Goal: Download file/media

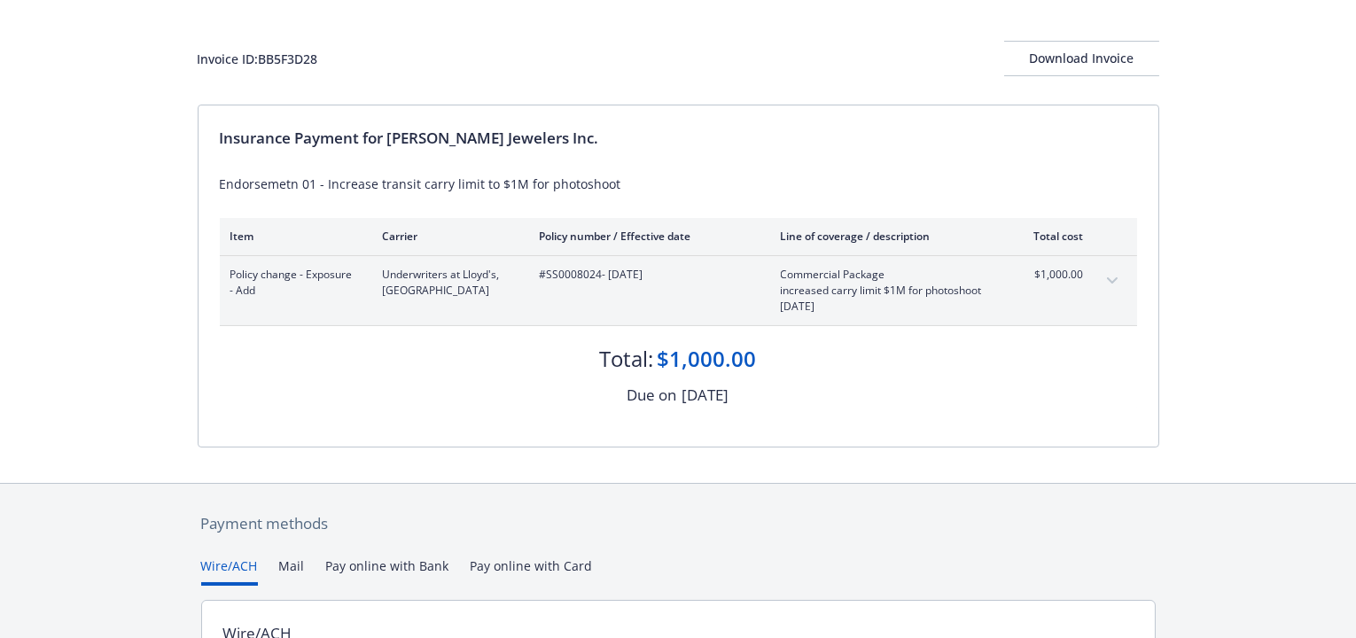
scroll to position [89, 0]
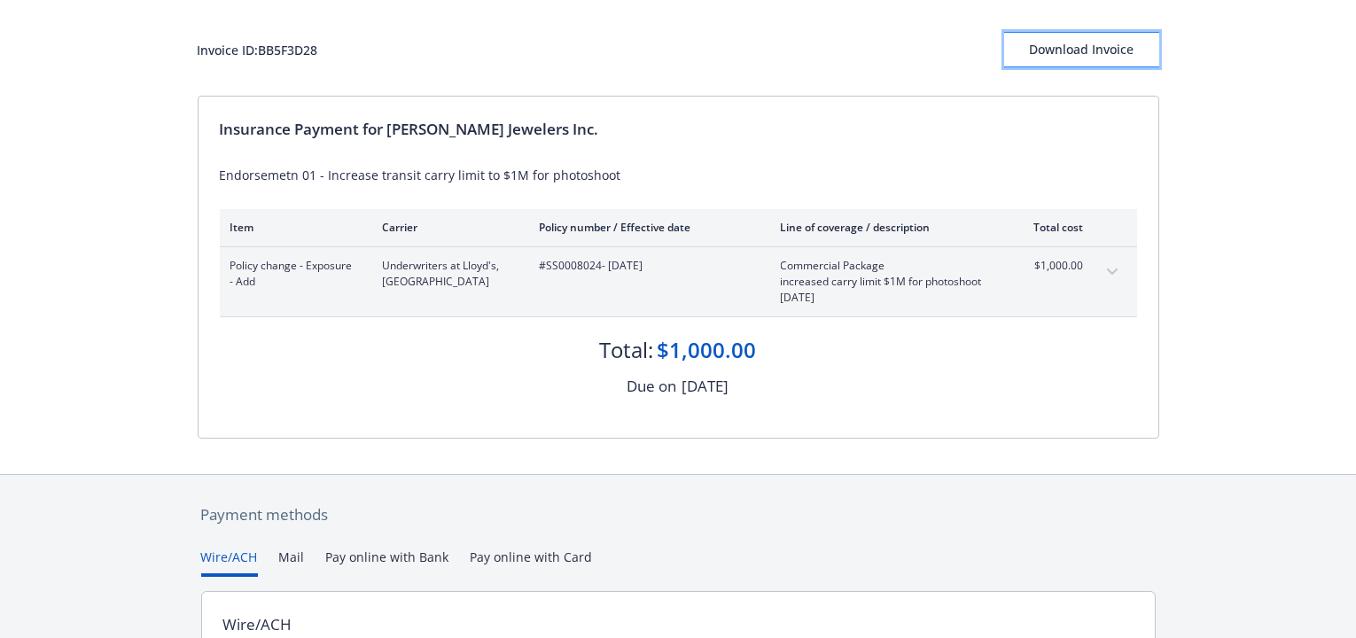
click at [1082, 39] on div "Download Invoice" at bounding box center [1081, 50] width 155 height 34
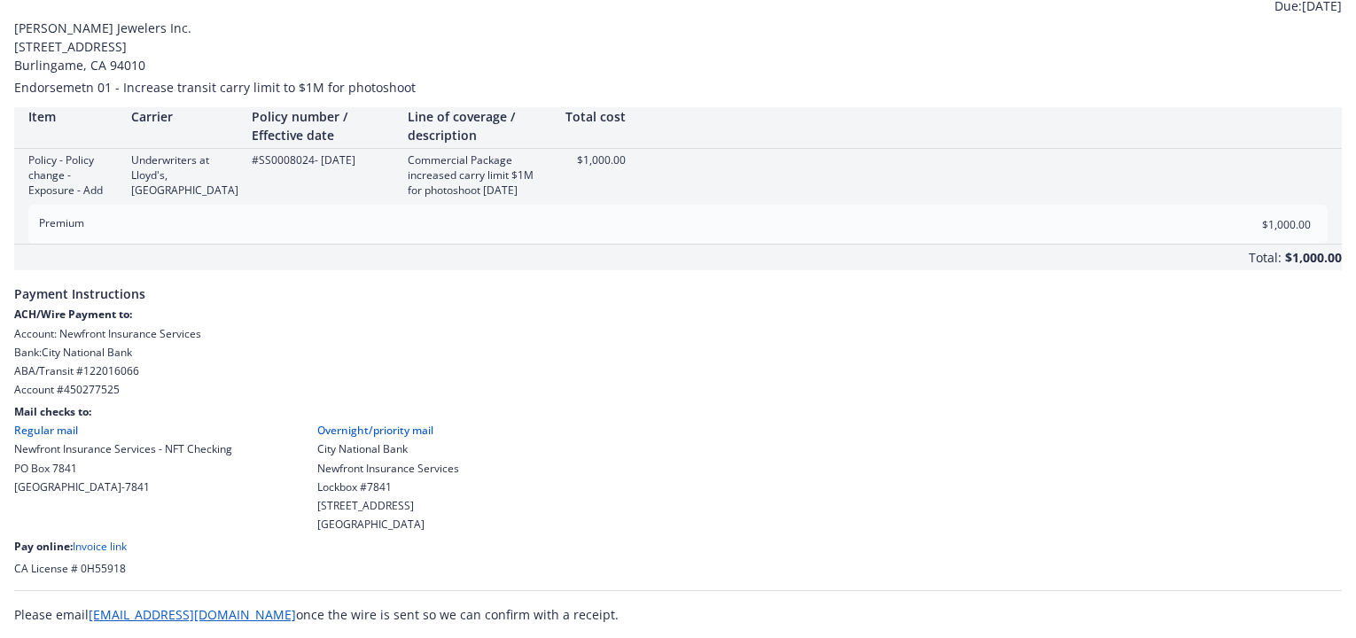
scroll to position [65, 0]
